Goal: Task Accomplishment & Management: Manage account settings

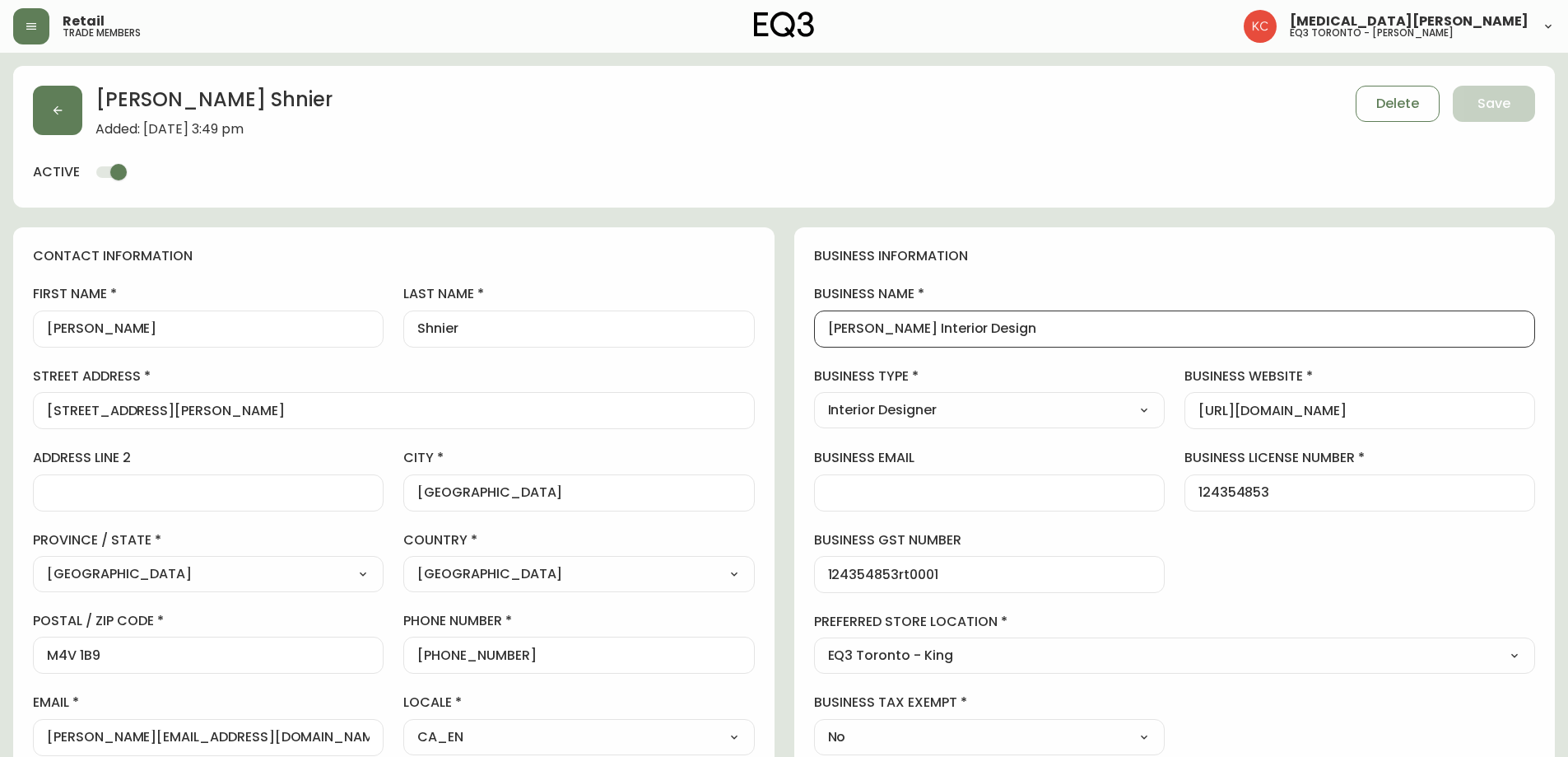
select select "ON"
select select "CA"
select select "CA_EN"
select select "Outreach from a Trade Rep"
select select "Interior Designer"
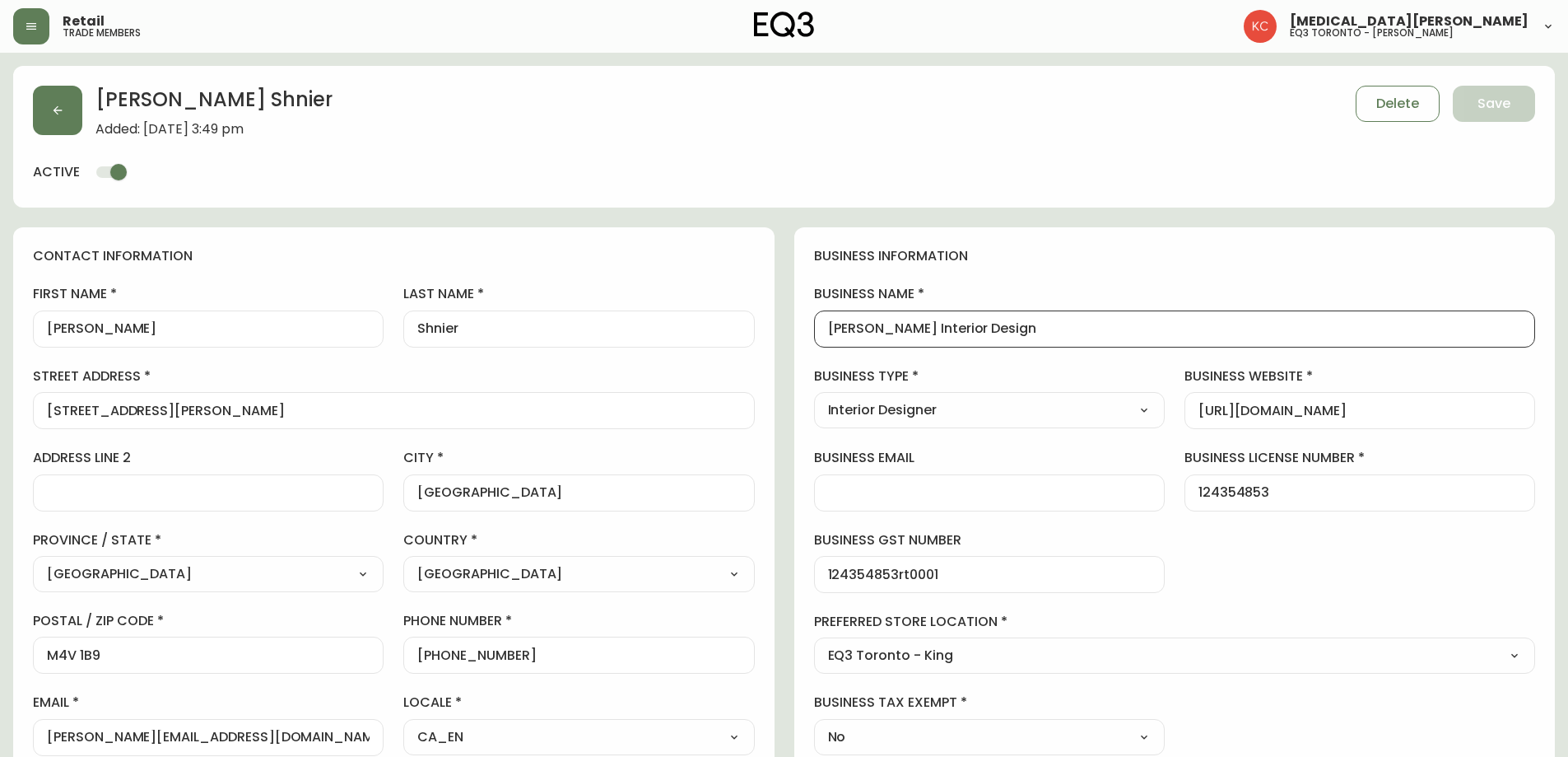
select select "cjw10z96r007p6gs0hn5531do"
select select "false"
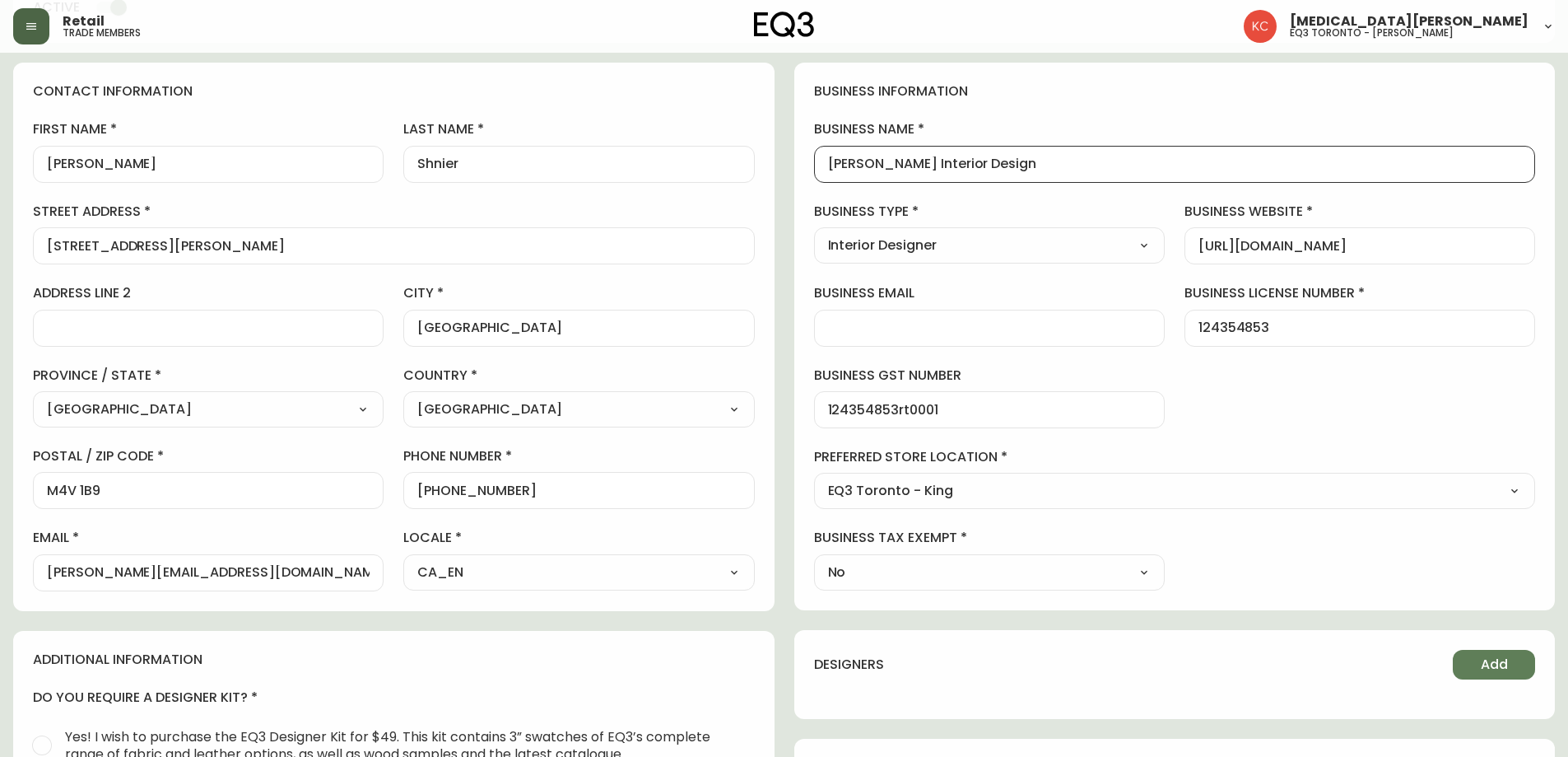
click at [30, 25] on icon "button" at bounding box center [32, 27] width 13 height 13
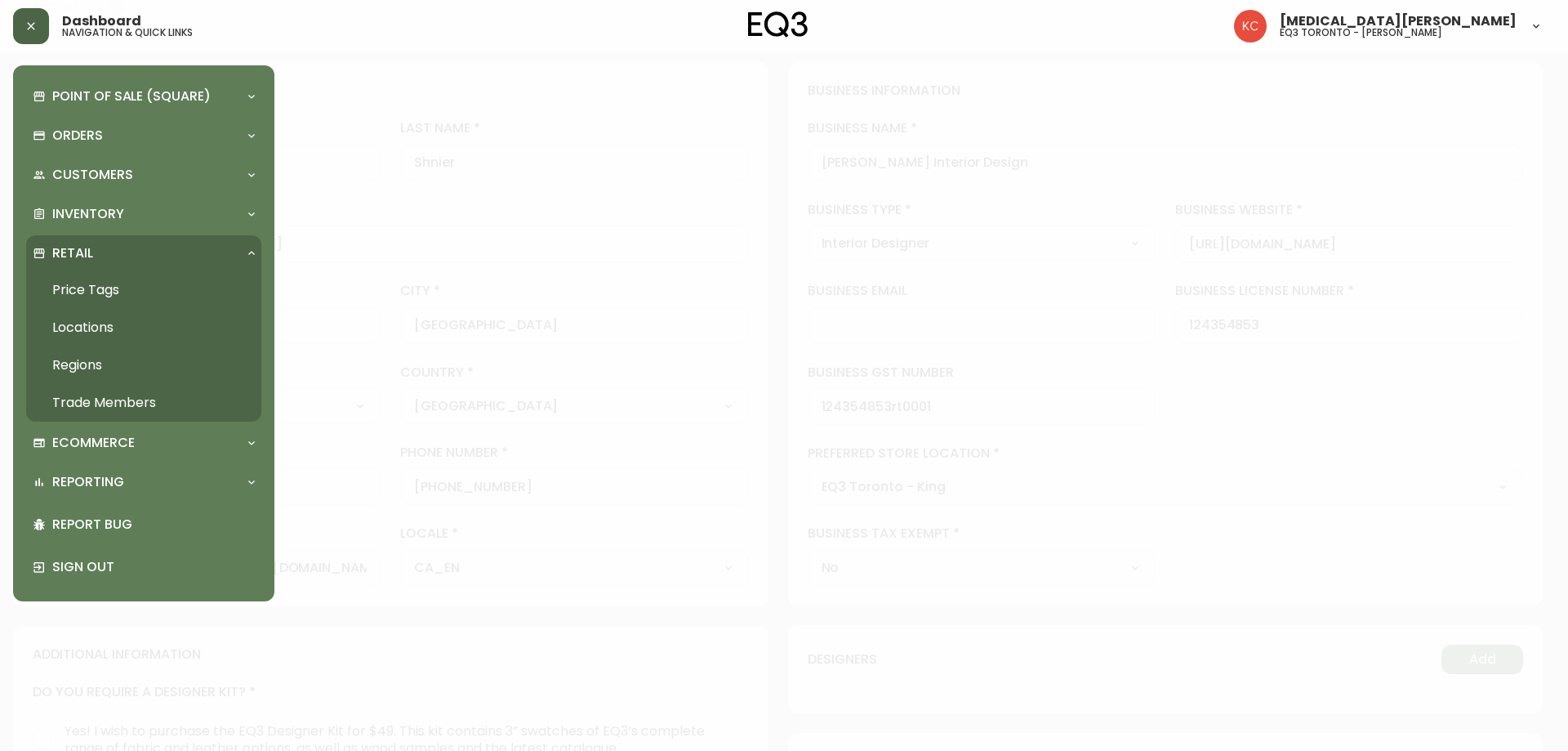
scroll to position [164, 0]
click at [118, 249] on div "Retail" at bounding box center [135, 253] width 205 height 18
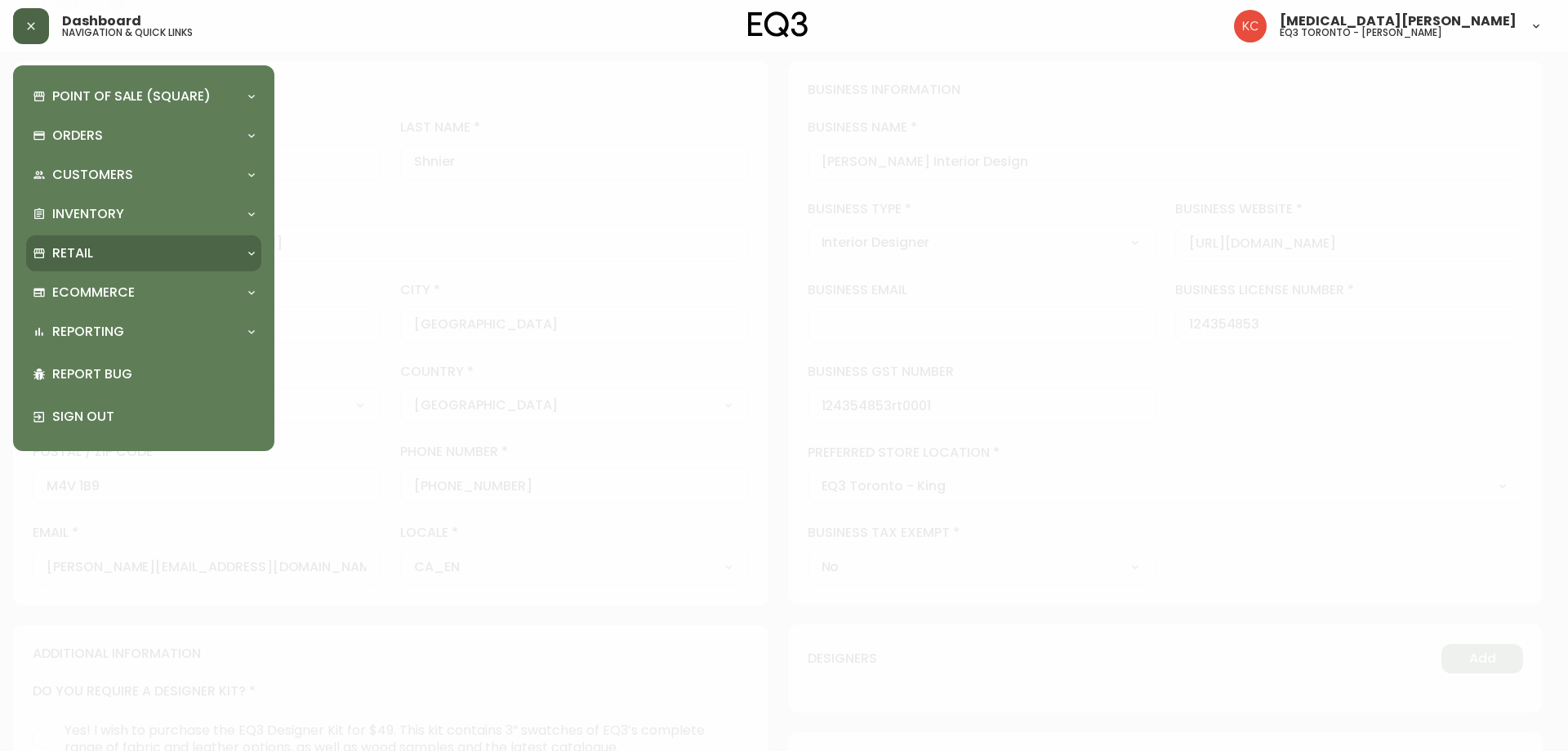
click at [118, 249] on div "Retail" at bounding box center [135, 253] width 205 height 18
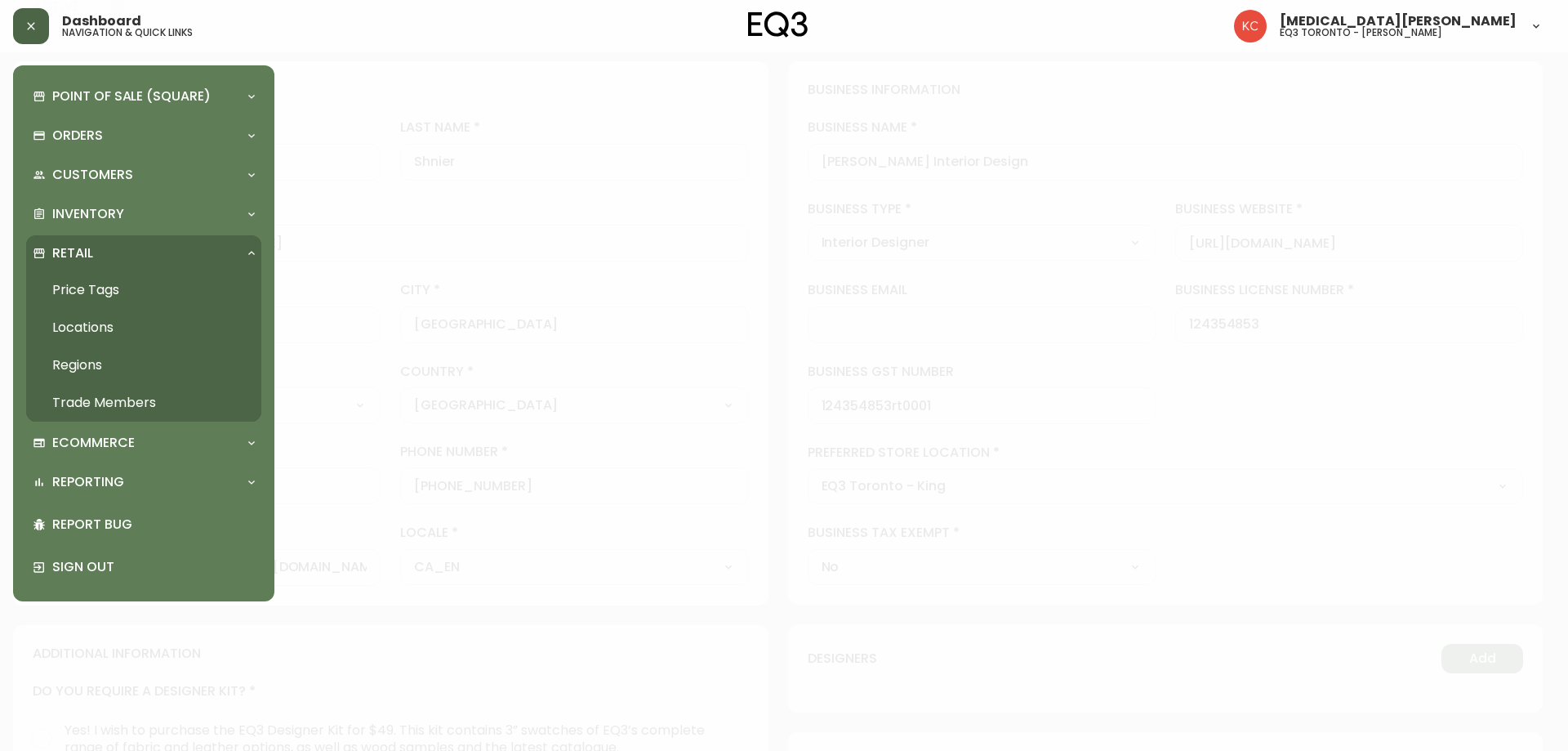
click at [110, 412] on link "Trade Members" at bounding box center [143, 402] width 235 height 37
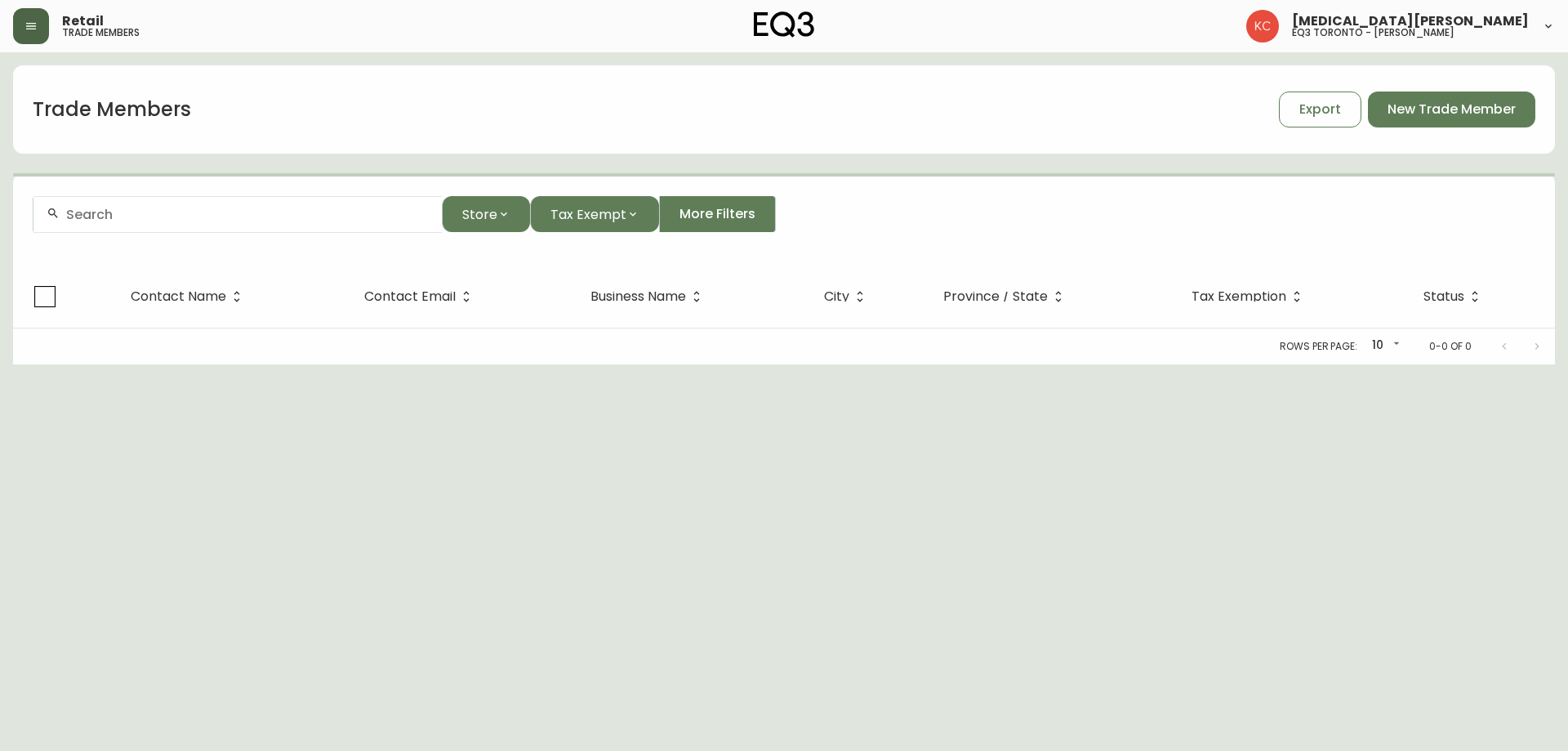
drag, startPoint x: 284, startPoint y: 218, endPoint x: 280, endPoint y: 208, distance: 10.8
click at [284, 218] on input "text" at bounding box center [247, 214] width 363 height 15
click at [142, 290] on li "[PERSON_NAME] STUDIO" at bounding box center [237, 302] width 408 height 28
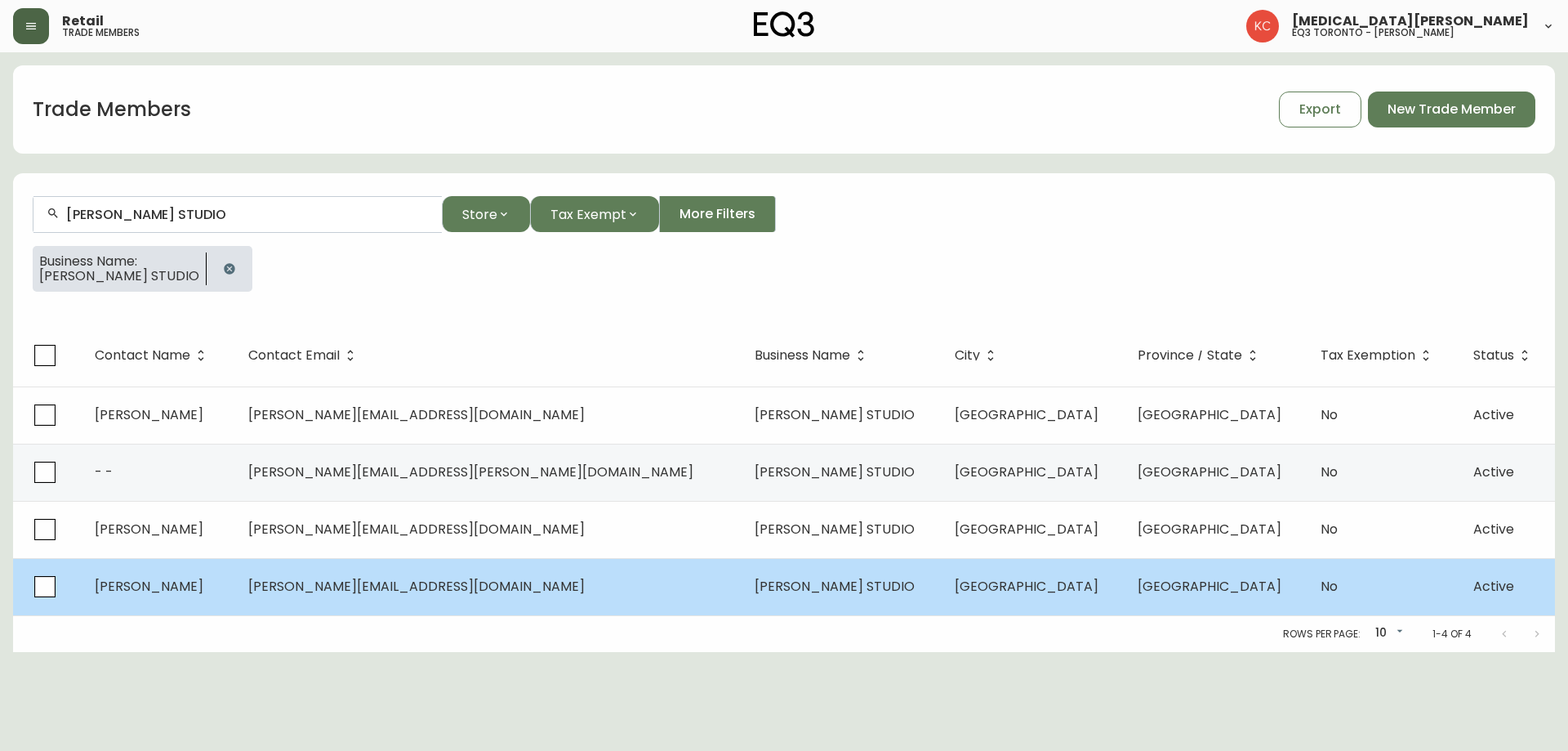
type input "[PERSON_NAME] STUDIO"
click at [554, 607] on td "[PERSON_NAME][EMAIL_ADDRESS][DOMAIN_NAME]" at bounding box center [488, 587] width 506 height 57
select select "ON"
select select "CA"
select select "CA_EN"
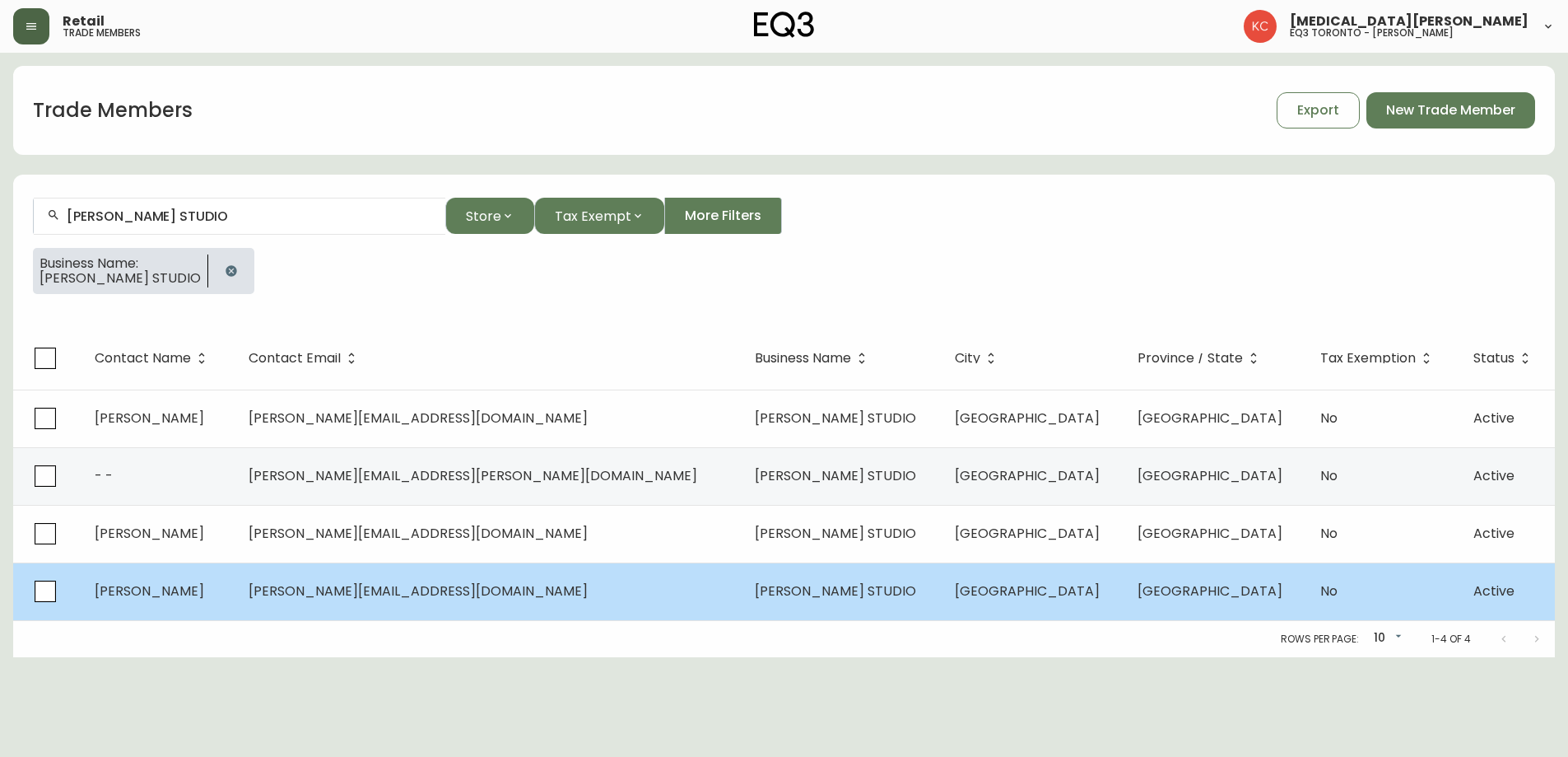
select select "Other"
select select "false"
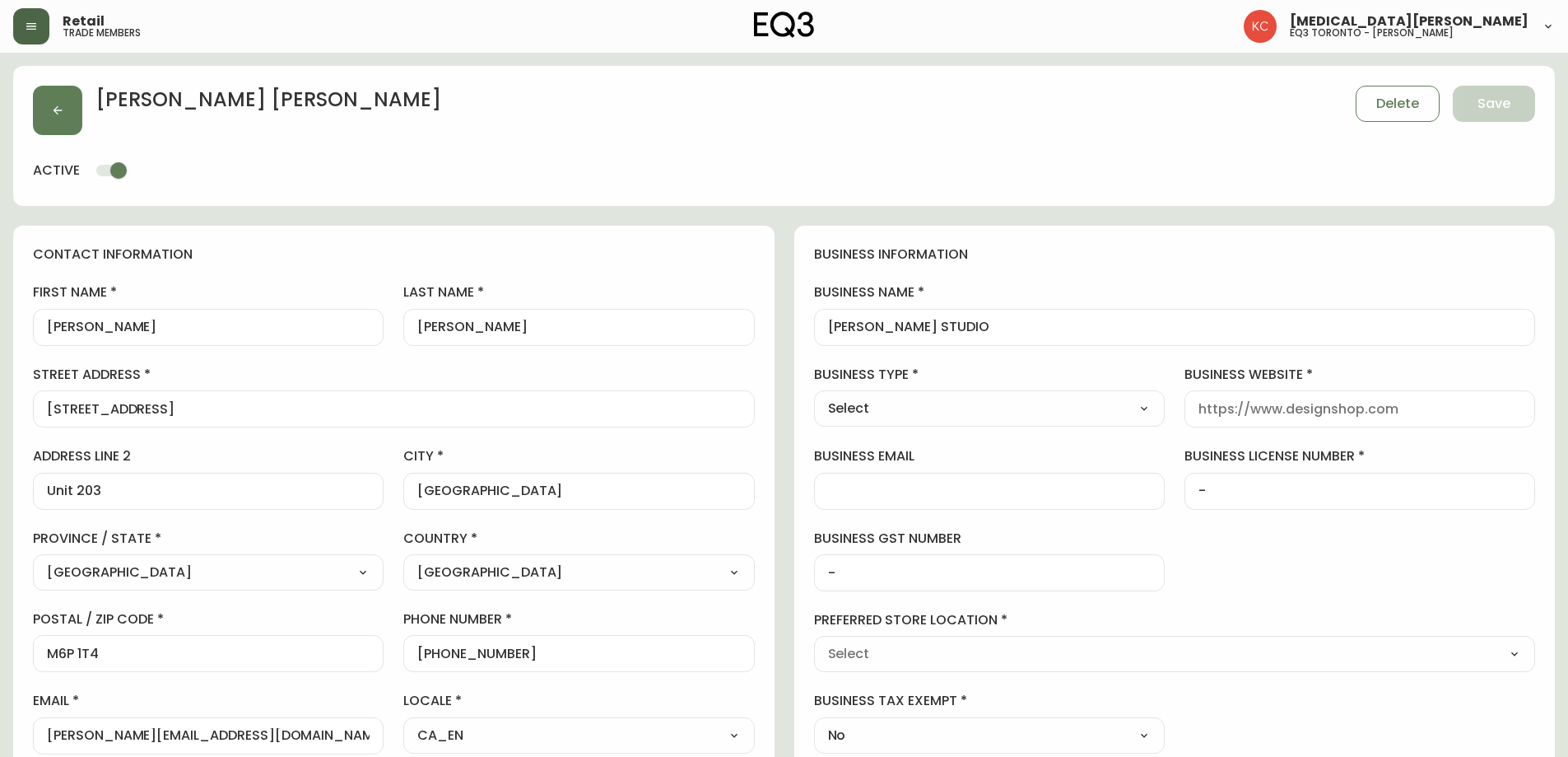
type input "EQ3 Toronto - King"
select select "cjw10z96r007p6gs0hn5531do"
